Goal: Download file/media

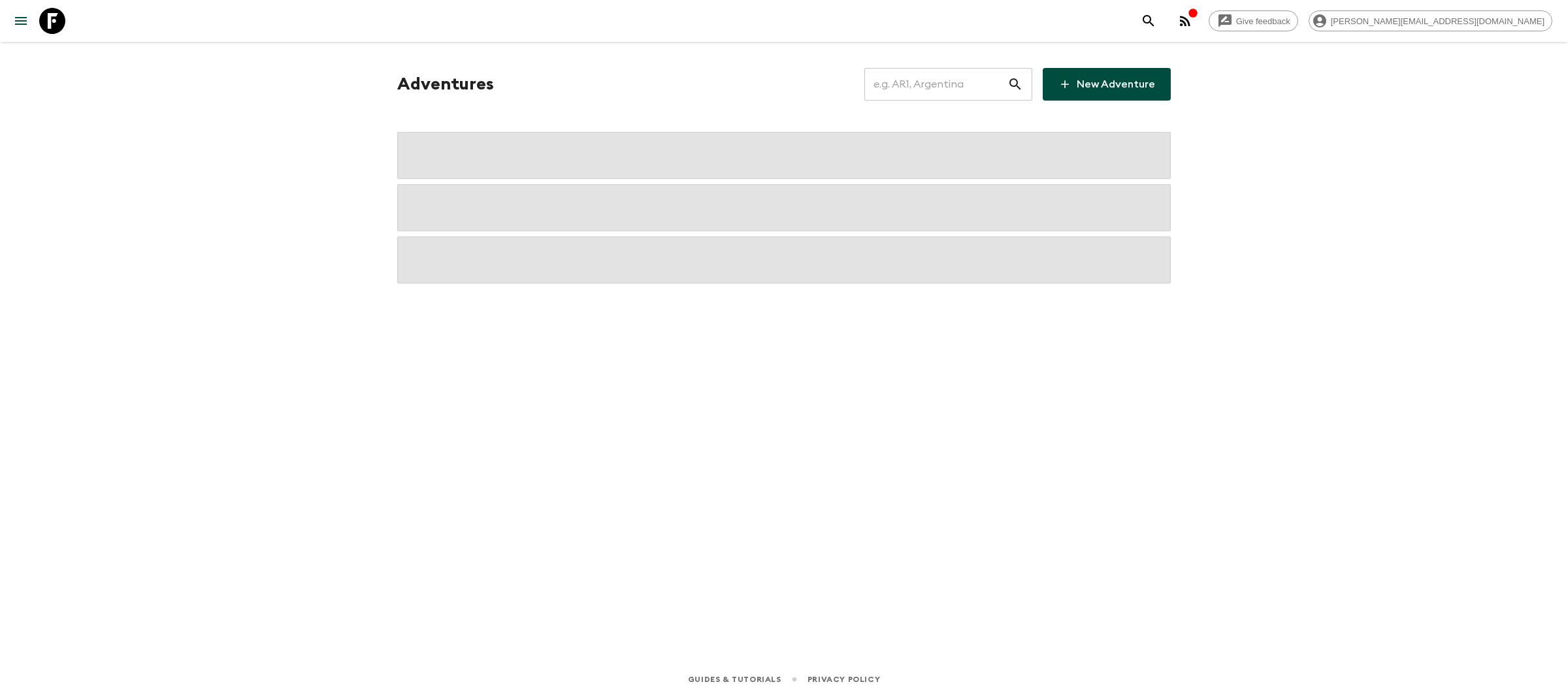
click at [955, 82] on input "text" at bounding box center [936, 84] width 143 height 36
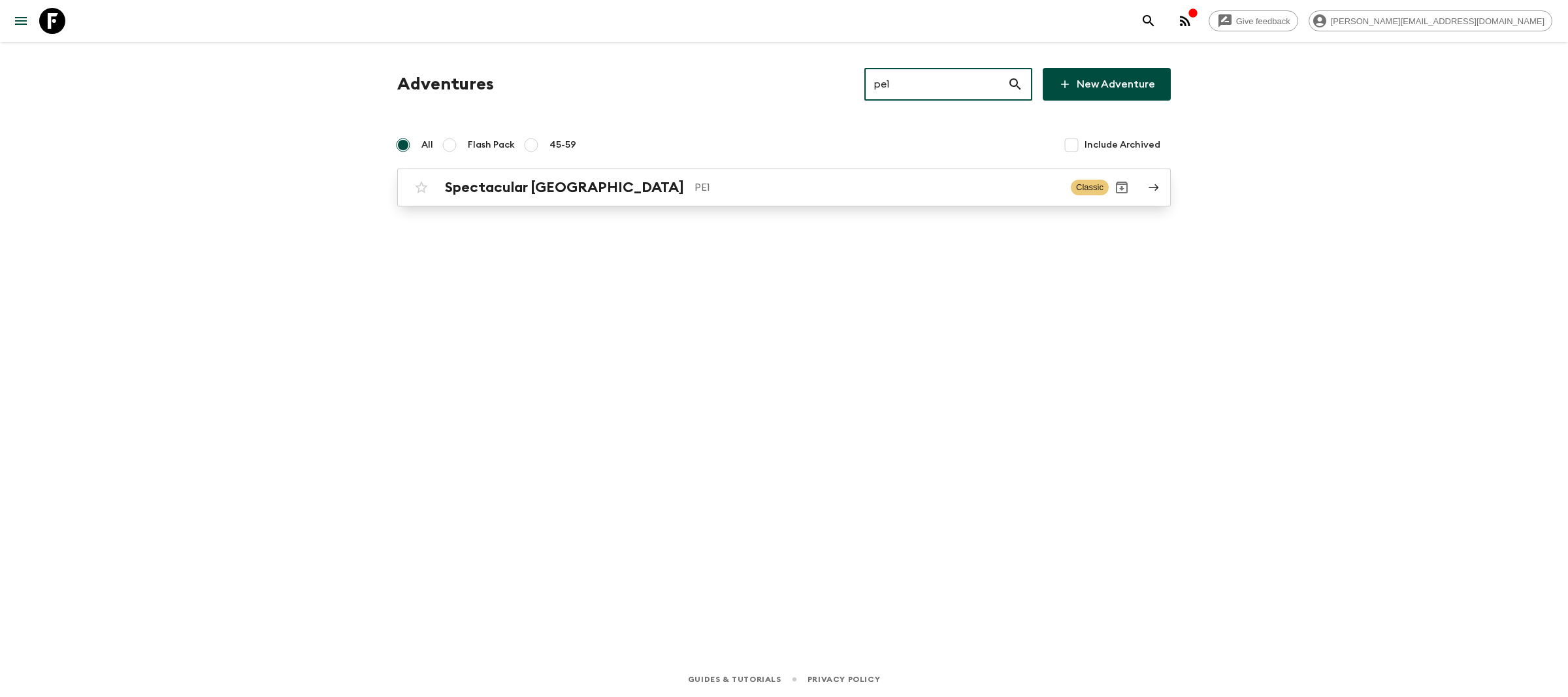
type input "pe1"
click at [698, 185] on p "PE1" at bounding box center [878, 187] width 366 height 15
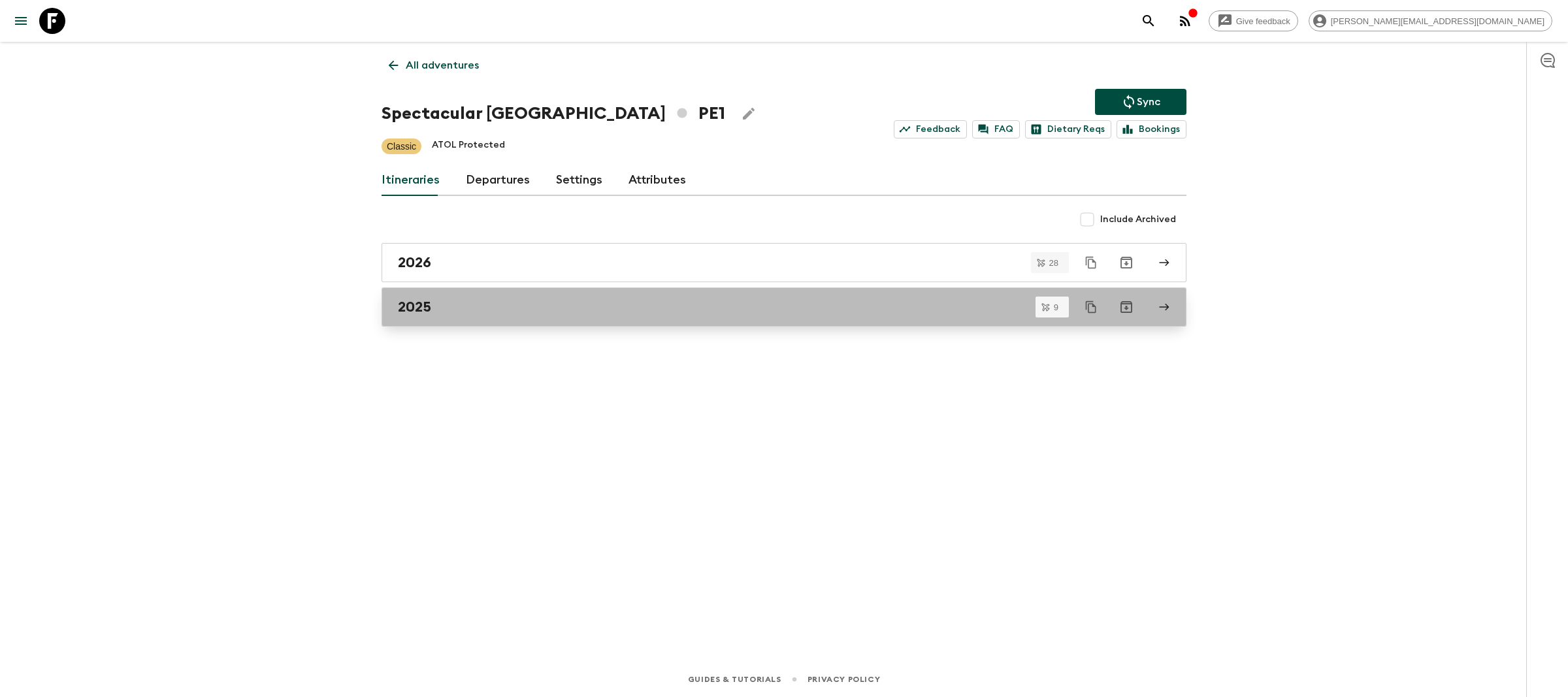
click at [537, 319] on link "2025" at bounding box center [784, 307] width 805 height 39
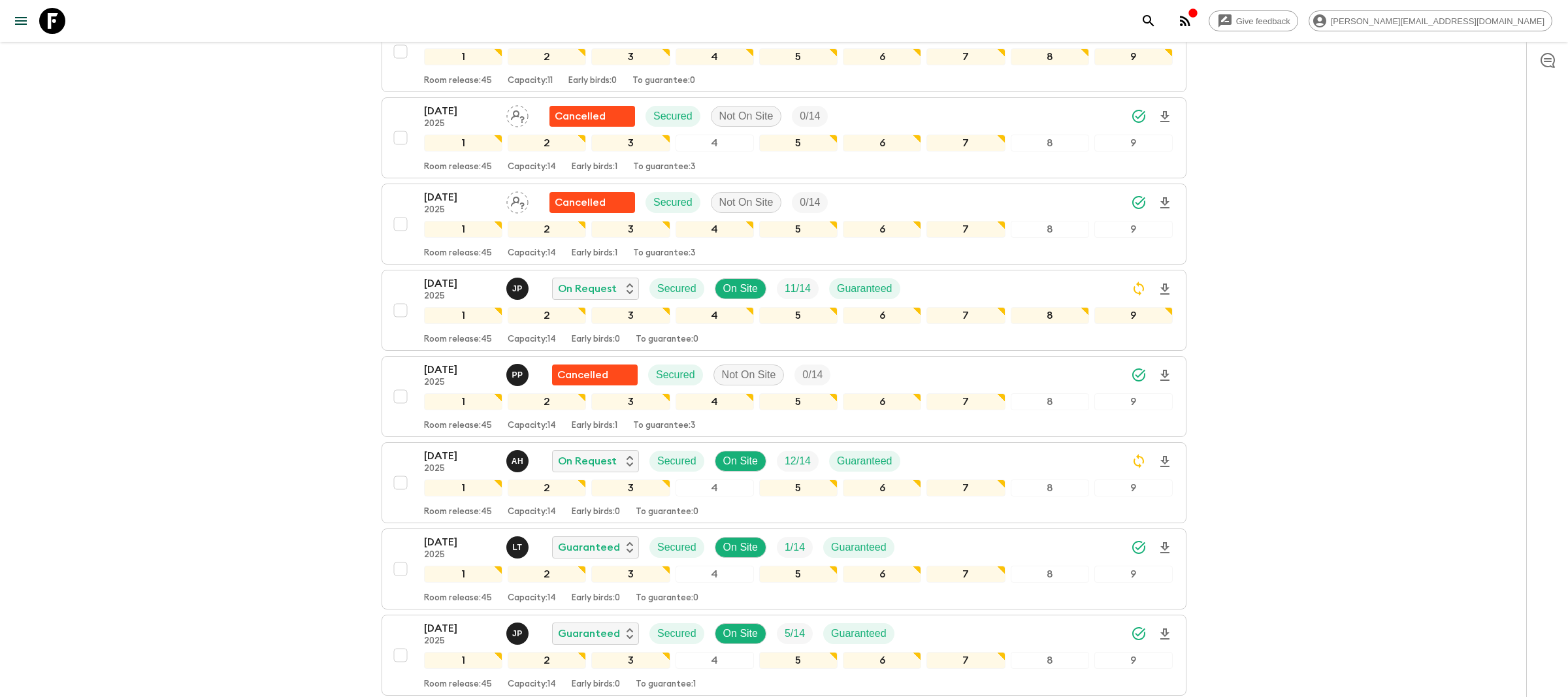
scroll to position [239, 0]
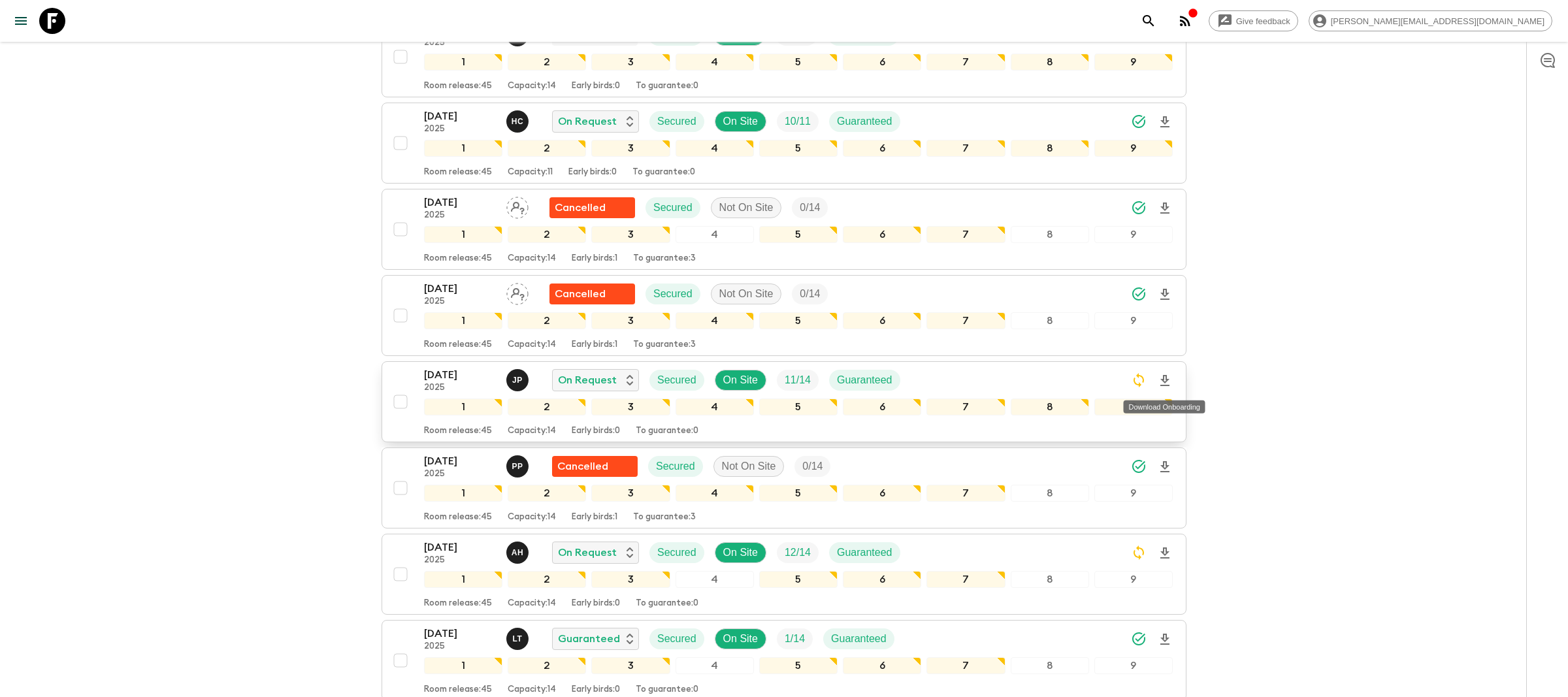
click at [1167, 377] on icon "Download Onboarding" at bounding box center [1164, 380] width 15 height 15
